Goal: Answer question/provide support

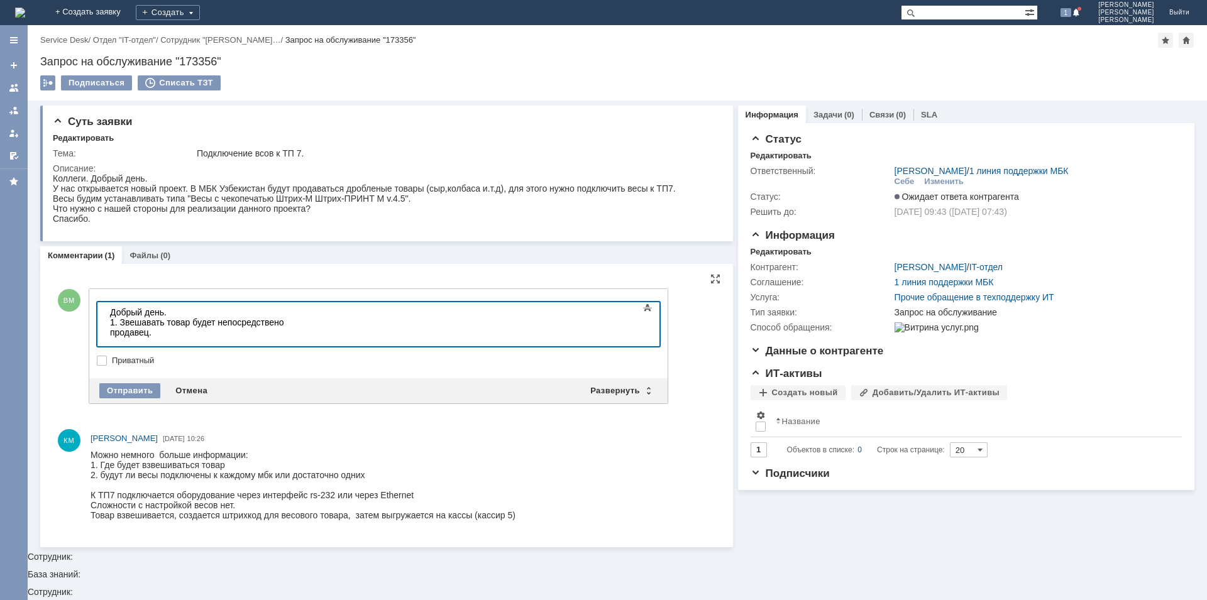
click at [135, 328] on div "1. Звешавать товар будет непосредствено продавец." at bounding box center [199, 328] width 179 height 20
click at [148, 324] on div "1. Звешавать товар будет непосредствено продавец." at bounding box center [199, 328] width 179 height 20
click at [233, 323] on div "1. Звешивать товар будет непосредствено продавец." at bounding box center [199, 328] width 179 height 20
click at [289, 328] on div "1. Взвешивать товар будет непосредственно продавец." at bounding box center [199, 328] width 179 height 20
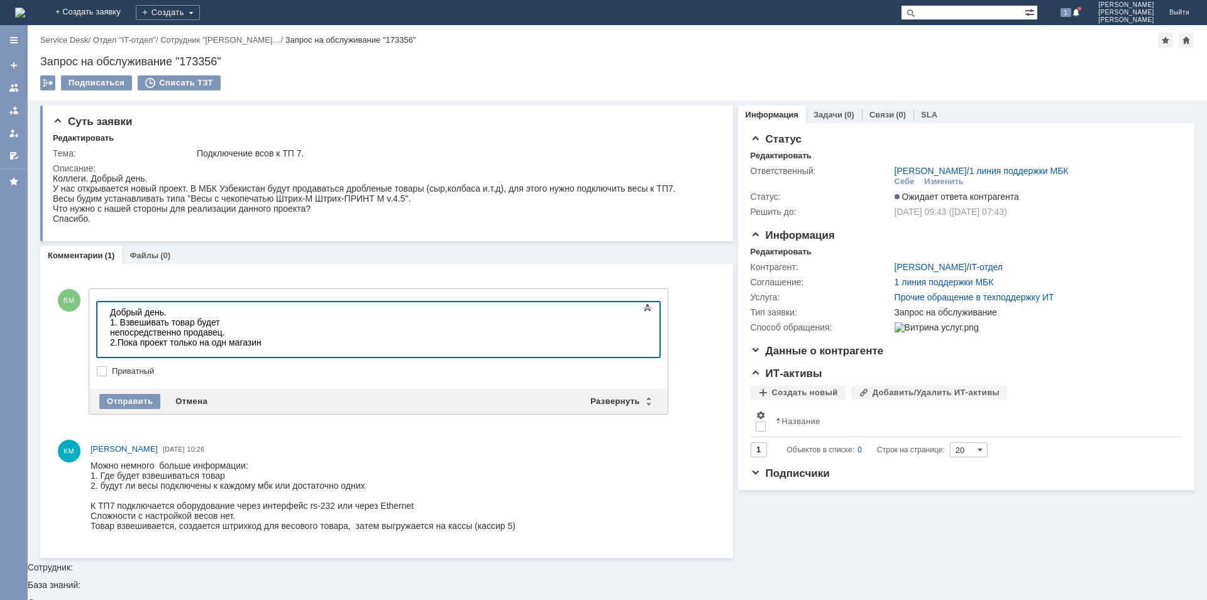
click at [226, 335] on div "1. Взвешивать товар будет непосредственно продавец. 2.Пока проект только на одн…" at bounding box center [199, 333] width 179 height 30
click at [225, 335] on div "1. Взвешивать товар будет непосредственно продавец. 2.Пока проект только на одн…" at bounding box center [199, 333] width 179 height 30
click at [289, 333] on div "1. Взвешивать товар будет непосредственно продавец. 2.Пока проект только на оди…" at bounding box center [199, 333] width 179 height 30
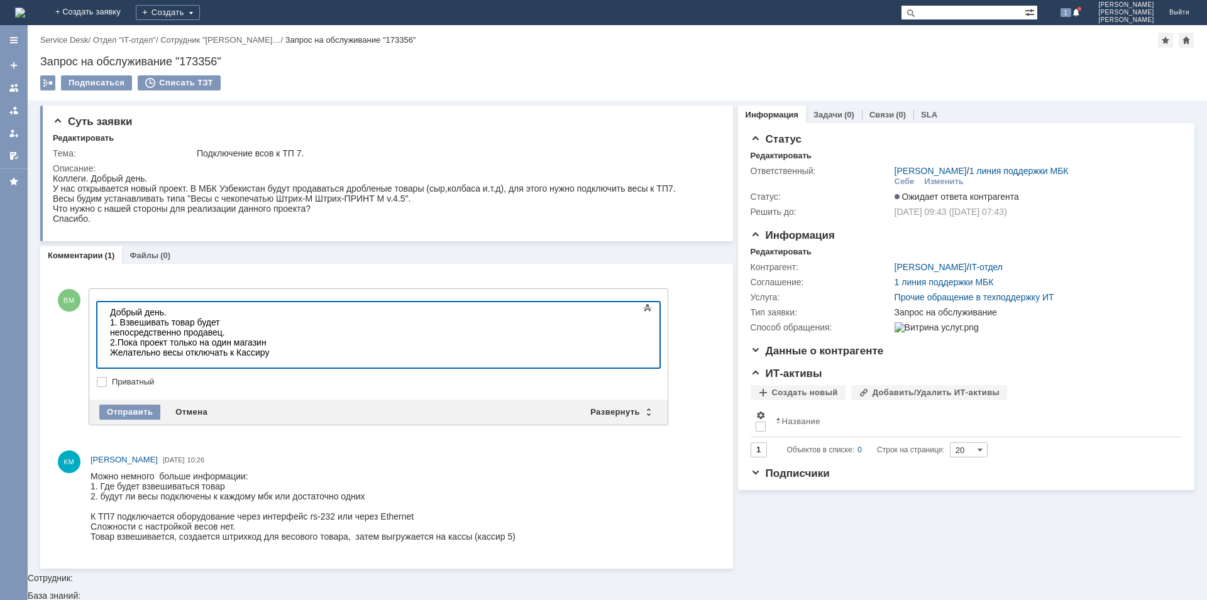
click at [289, 350] on div "1. Взвешивать товар будет непосредственно продавец. 2.Пока проект только на оди…" at bounding box center [199, 338] width 179 height 40
click at [188, 345] on div "1. Взвешивать товар будет непосредственно продавец. 2.Пока проект только на оди…" at bounding box center [199, 338] width 179 height 40
click at [289, 347] on div "1. Взвешивать товар будет непосредственно продавец. 2.Пока проект только на оди…" at bounding box center [199, 338] width 179 height 40
click at [289, 327] on div "1. Взвешивать товар будет непосредственно продавец. 2.Пока проект только на оди…" at bounding box center [199, 338] width 179 height 40
click at [289, 323] on div "1. Взвешивать товар будет непосредственно продавец. Он бедет отрезать () 2.Пока…" at bounding box center [199, 343] width 179 height 50
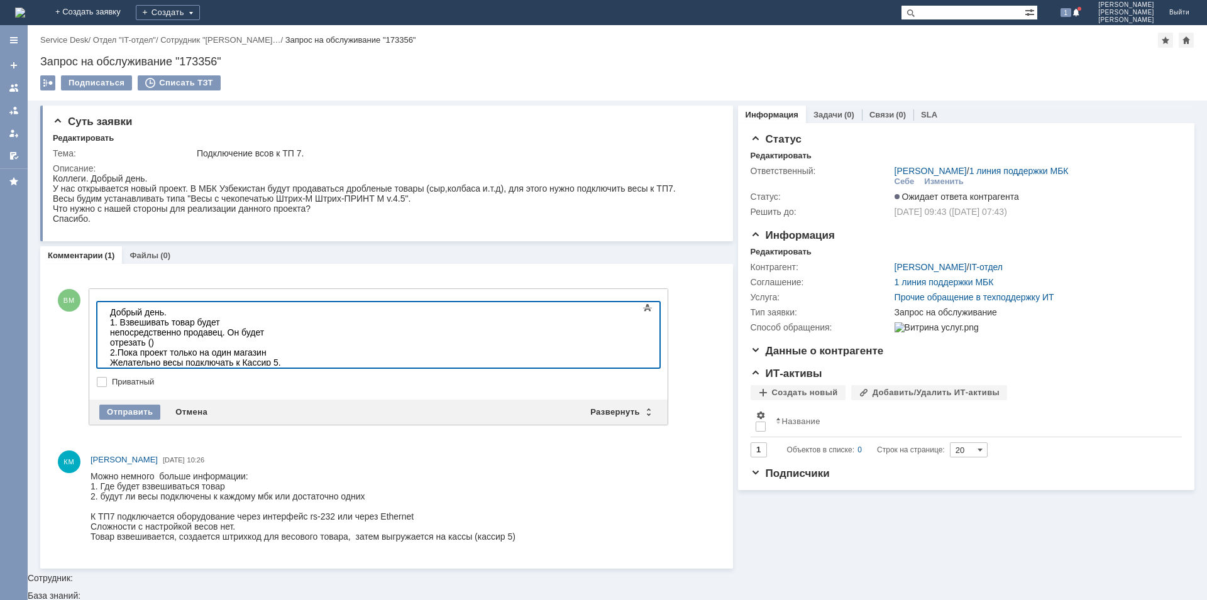
click at [289, 322] on div "1. Взвешивать товар будет непосредственно продавец. Он будет отрезать () 2.Пока…" at bounding box center [199, 343] width 179 height 50
click at [289, 326] on div "1. Взвешивать товар будет непосредственно продавец. Он будет отрезать товар (ко…" at bounding box center [199, 343] width 179 height 50
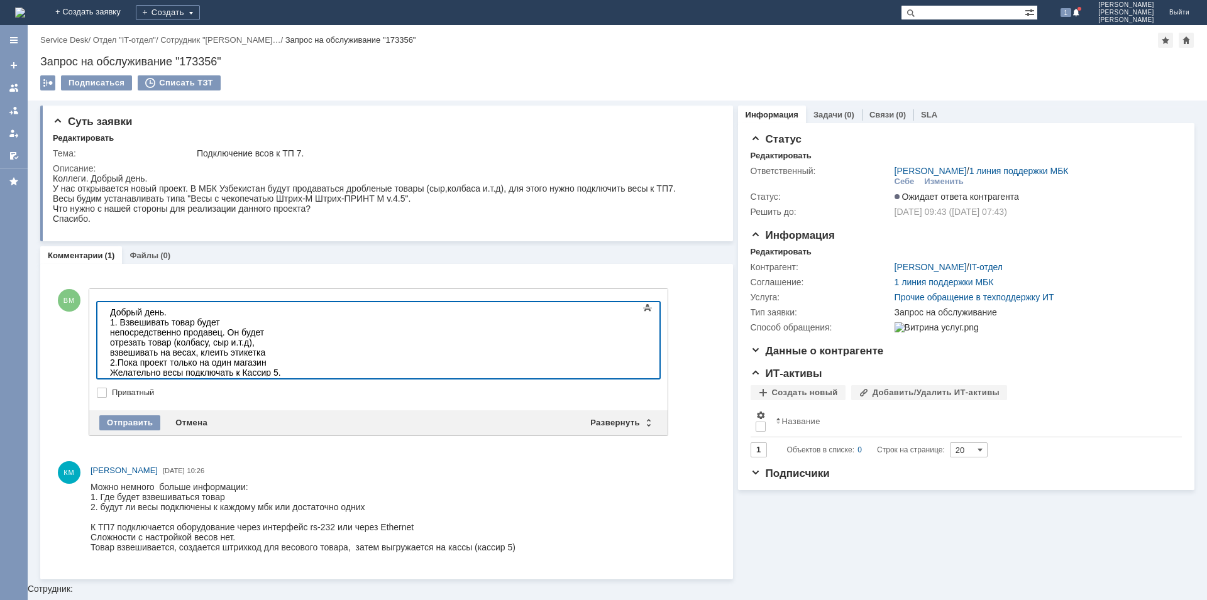
click at [189, 328] on div "1. Взвешивать товар будет непосредственно продавец. Он будет отрезать товар (ко…" at bounding box center [199, 348] width 179 height 60
click at [178, 335] on div "1. Взвешивать товар будет непосредственно продавец. Он будет отрезать товар (ко…" at bounding box center [199, 348] width 179 height 60
click at [267, 336] on div "1. Взвешивать товар будет непосредственно продавец. Он будет отрезать товар (ко…" at bounding box center [199, 353] width 179 height 70
click at [289, 336] on div "1. Взвешивать товар будет непосредственно продавец. Он будет отрезать товар (ко…" at bounding box center [199, 353] width 179 height 70
drag, startPoint x: 348, startPoint y: 334, endPoint x: 355, endPoint y: 334, distance: 6.9
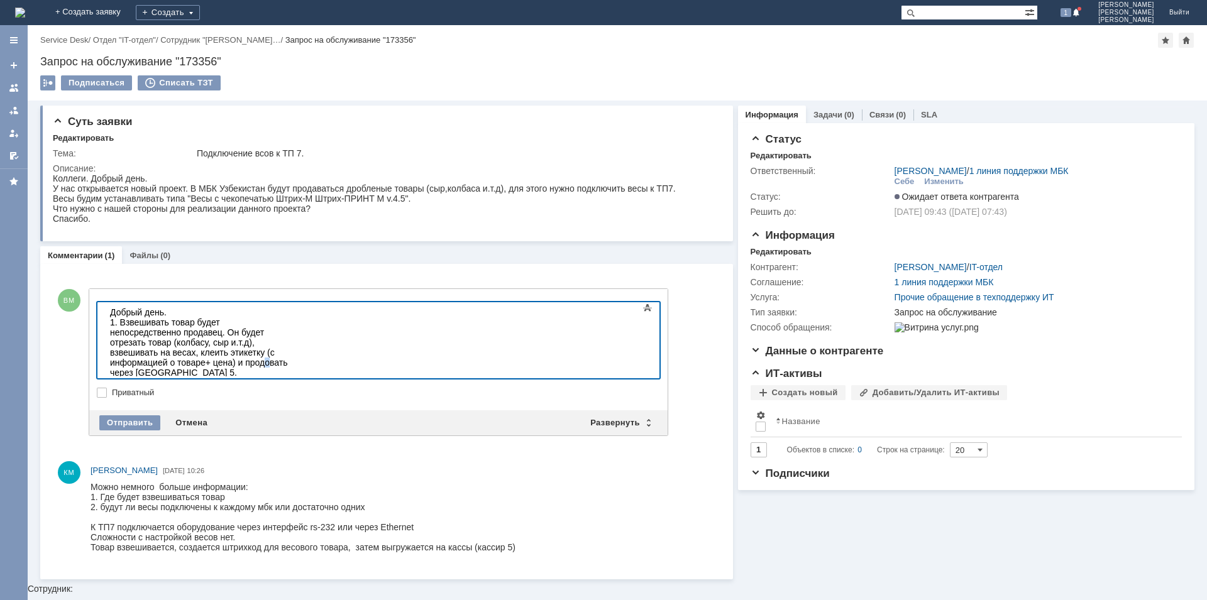
click at [289, 334] on div "1. Взвешивать товар будет непосредственно продавец. Он будет отрезать товар (ко…" at bounding box center [199, 358] width 179 height 80
click at [289, 331] on div "1. Взвешивать товар будет непосредственно продавец. Он будет отрезать товар (ко…" at bounding box center [199, 358] width 179 height 80
click at [289, 340] on div "1. Взвешивать товар будет непосредственно продавец. Он будет отрезать товар (ко…" at bounding box center [199, 358] width 179 height 80
click at [289, 333] on div "1. Взвешивать товар будет непосредственно продавец. Он будет отрезать товар (ко…" at bounding box center [199, 358] width 179 height 80
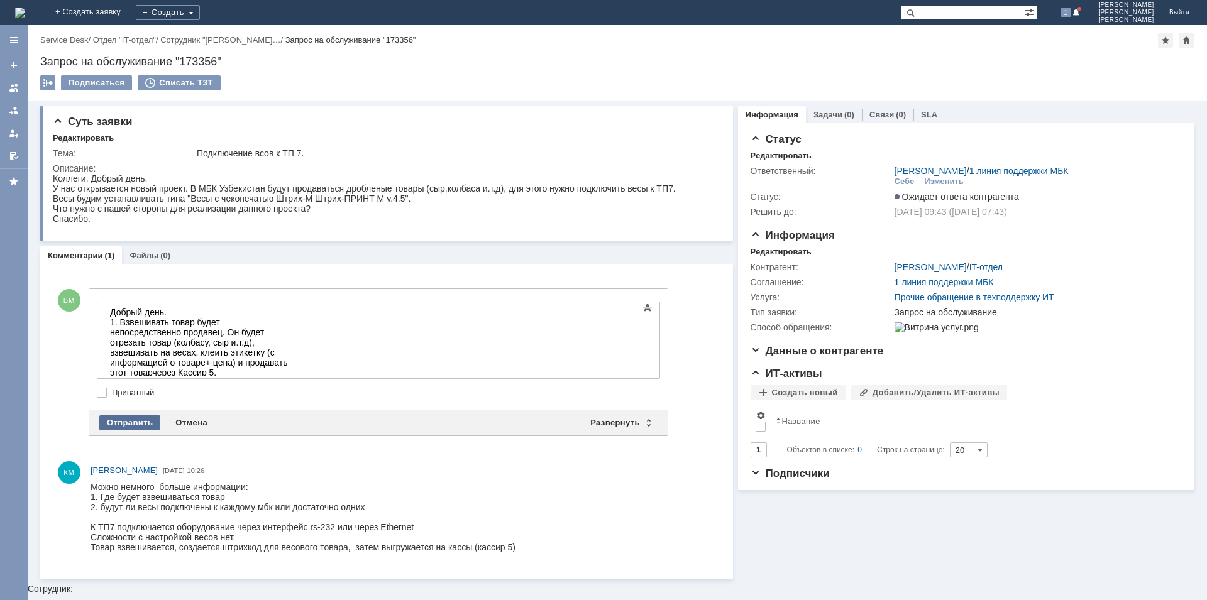
click at [138, 419] on div "Отправить" at bounding box center [129, 423] width 61 height 15
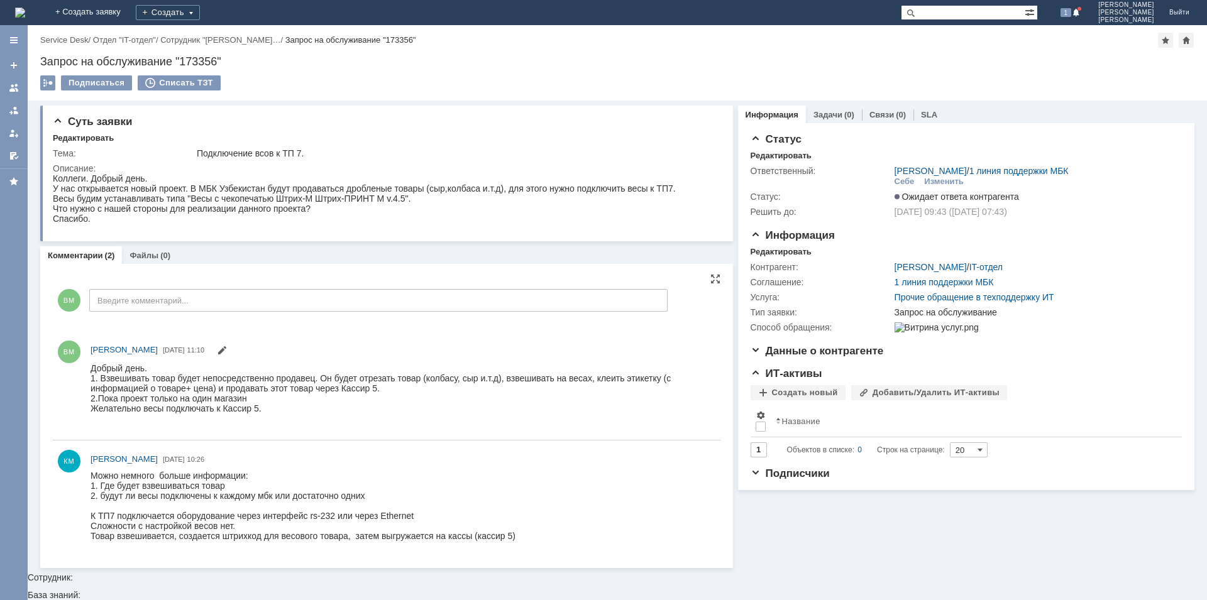
drag, startPoint x: 231, startPoint y: 460, endPoint x: 205, endPoint y: 460, distance: 26.4
click at [204, 460] on span "[DATE] 10:26" at bounding box center [183, 459] width 41 height 13
click at [273, 460] on div "КМ [PERSON_NAME] [DATE] 10:26" at bounding box center [403, 459] width 625 height 13
click at [1081, 11] on span at bounding box center [1076, 13] width 9 height 10
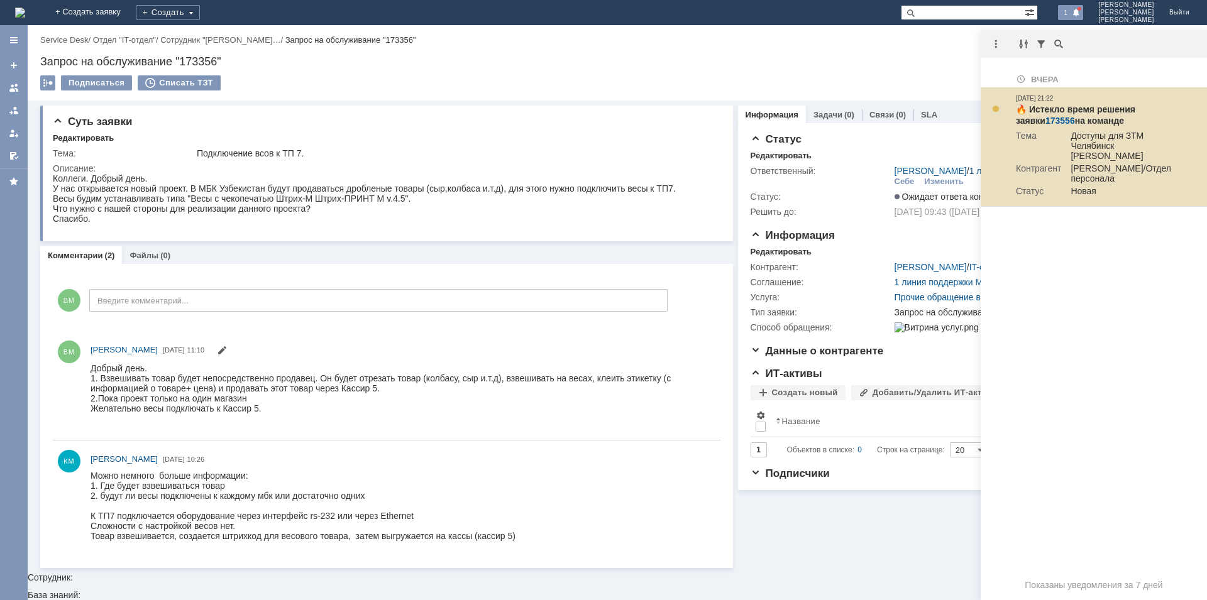
click at [1137, 154] on td "Доступы для ЗТМ Челябинск [PERSON_NAME]" at bounding box center [1120, 147] width 118 height 33
